Goal: Information Seeking & Learning: Learn about a topic

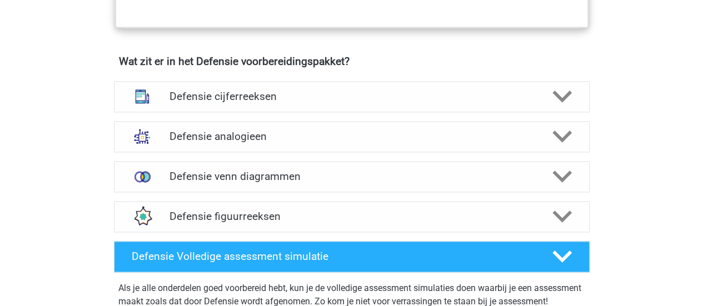
scroll to position [783, 0]
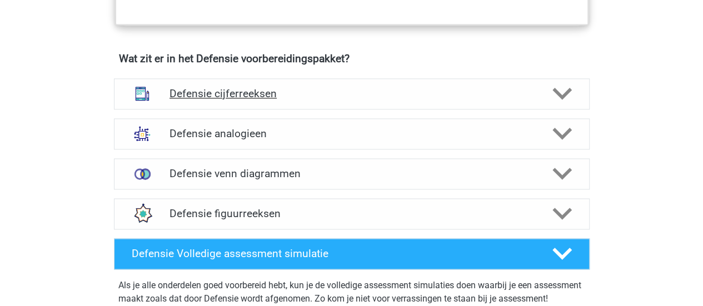
click at [556, 87] on icon at bounding box center [562, 93] width 19 height 19
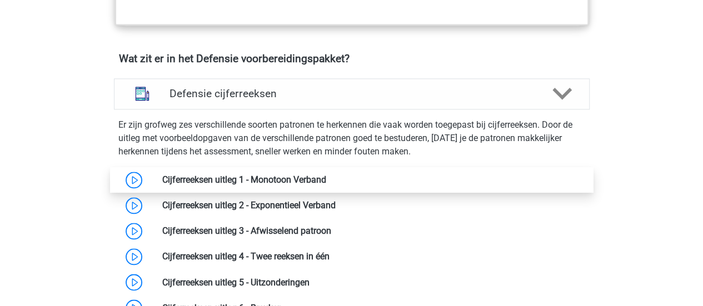
click at [326, 182] on link at bounding box center [326, 180] width 0 height 11
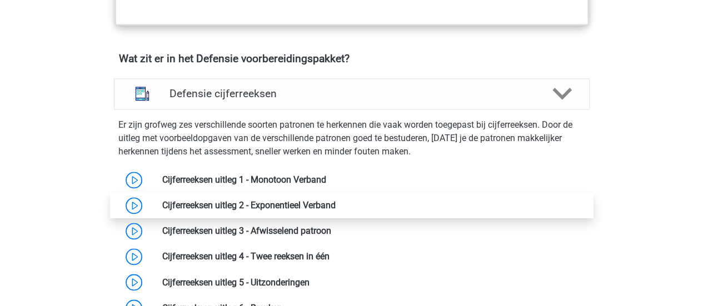
click at [336, 207] on link at bounding box center [336, 205] width 0 height 11
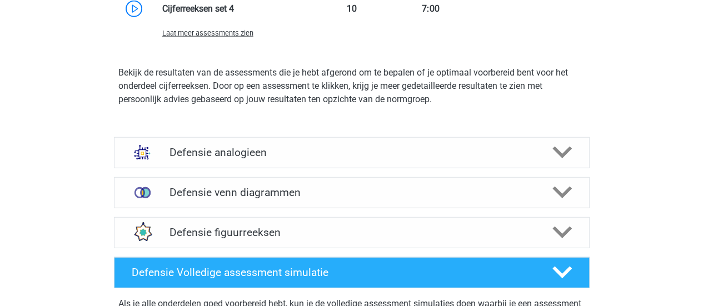
scroll to position [1397, 0]
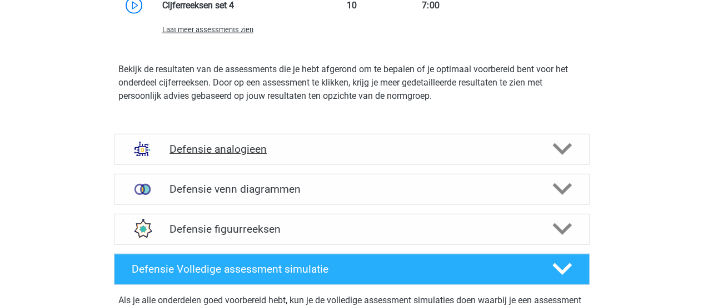
click at [558, 147] on polygon at bounding box center [562, 149] width 19 height 12
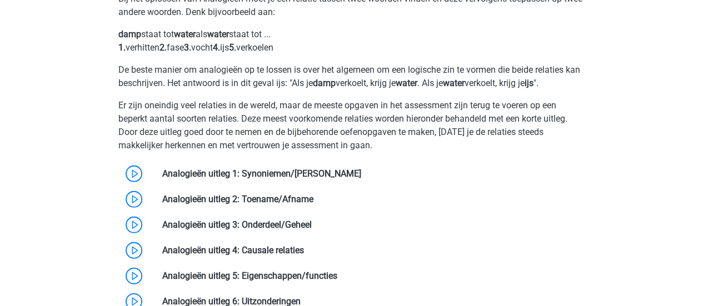
scroll to position [1582, 0]
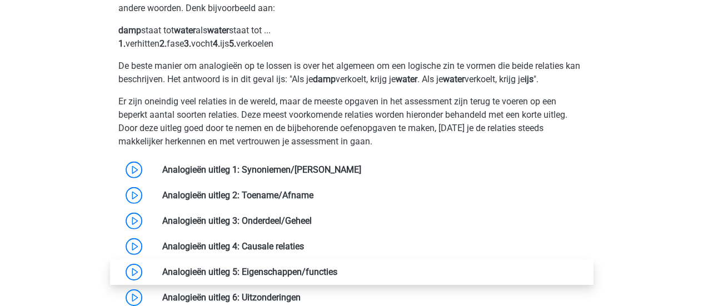
click at [338, 267] on link at bounding box center [338, 272] width 0 height 11
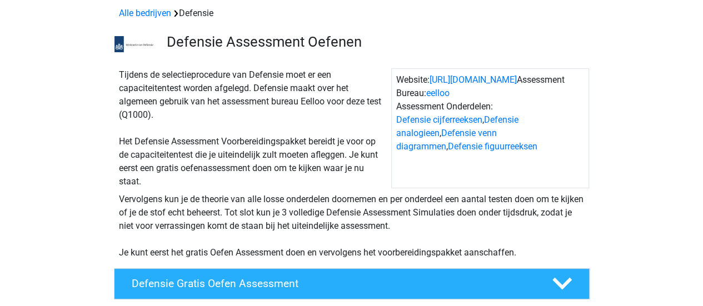
scroll to position [0, 0]
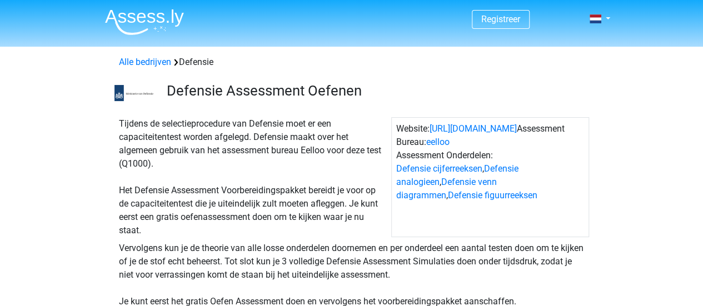
click at [376, 53] on div "Alle bedrijven Defensie" at bounding box center [352, 60] width 528 height 18
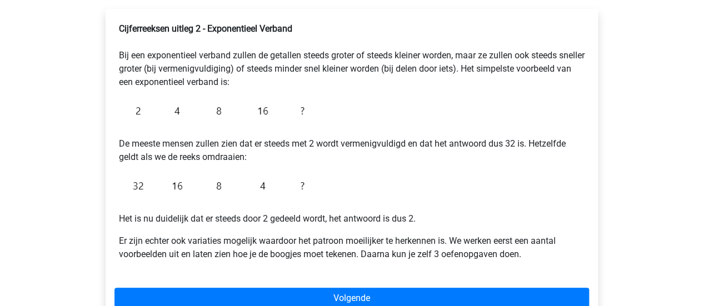
scroll to position [190, 0]
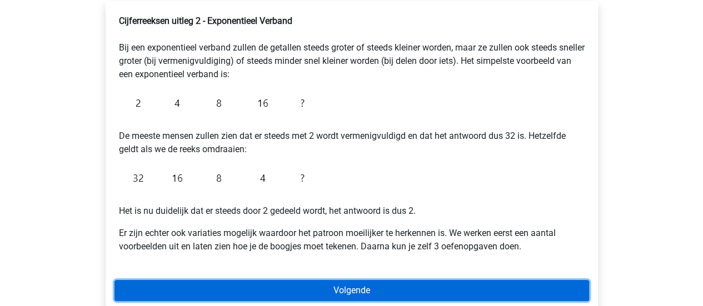
click at [401, 291] on link "Volgende" at bounding box center [352, 290] width 475 height 21
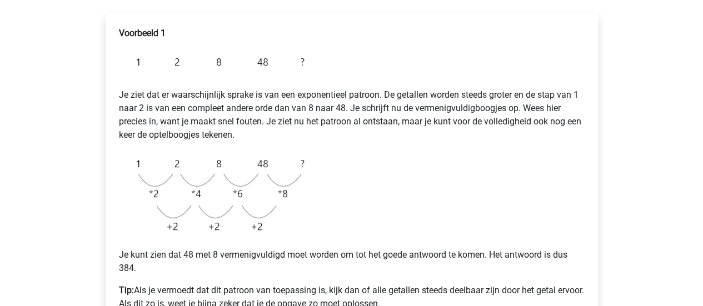
scroll to position [188, 0]
